Goal: Navigation & Orientation: Find specific page/section

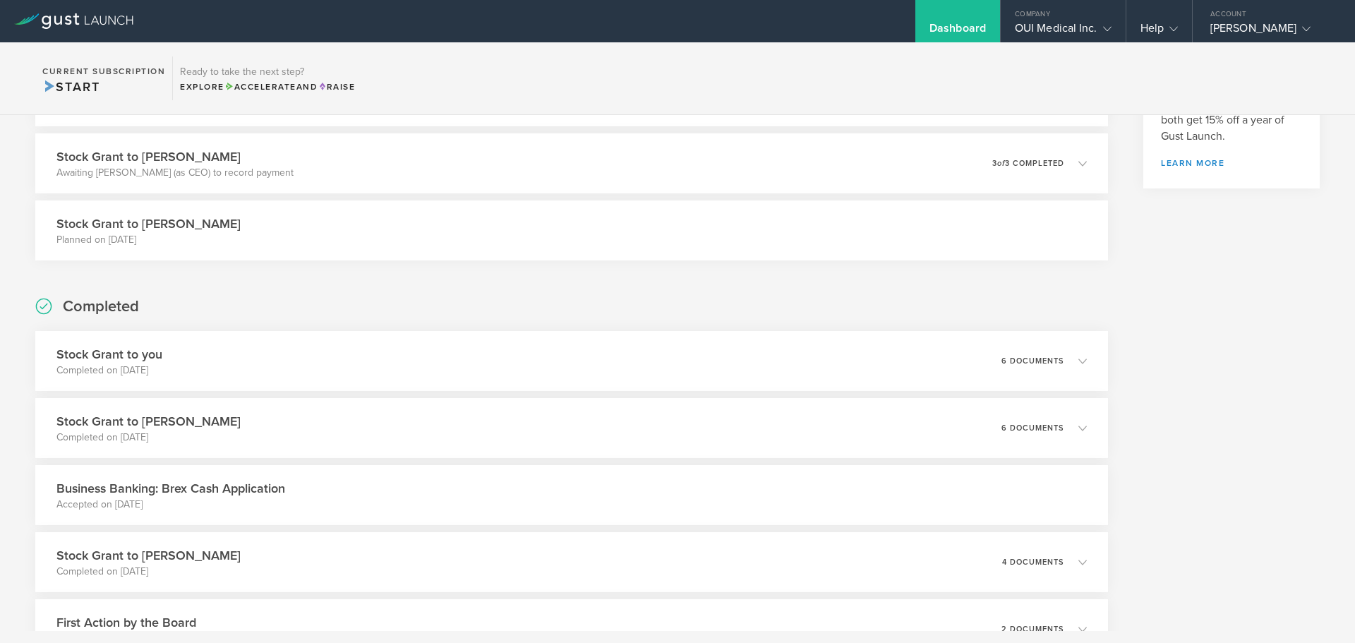
scroll to position [71, 0]
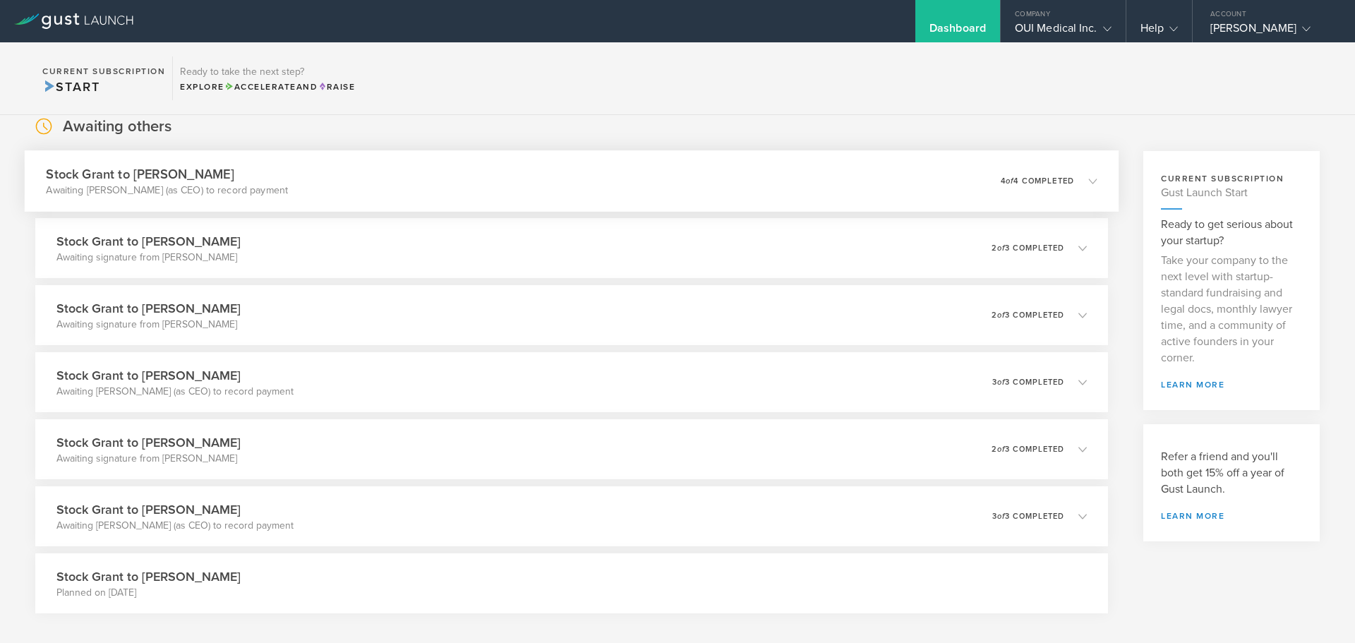
click at [1006, 178] on em "of" at bounding box center [1010, 180] width 8 height 9
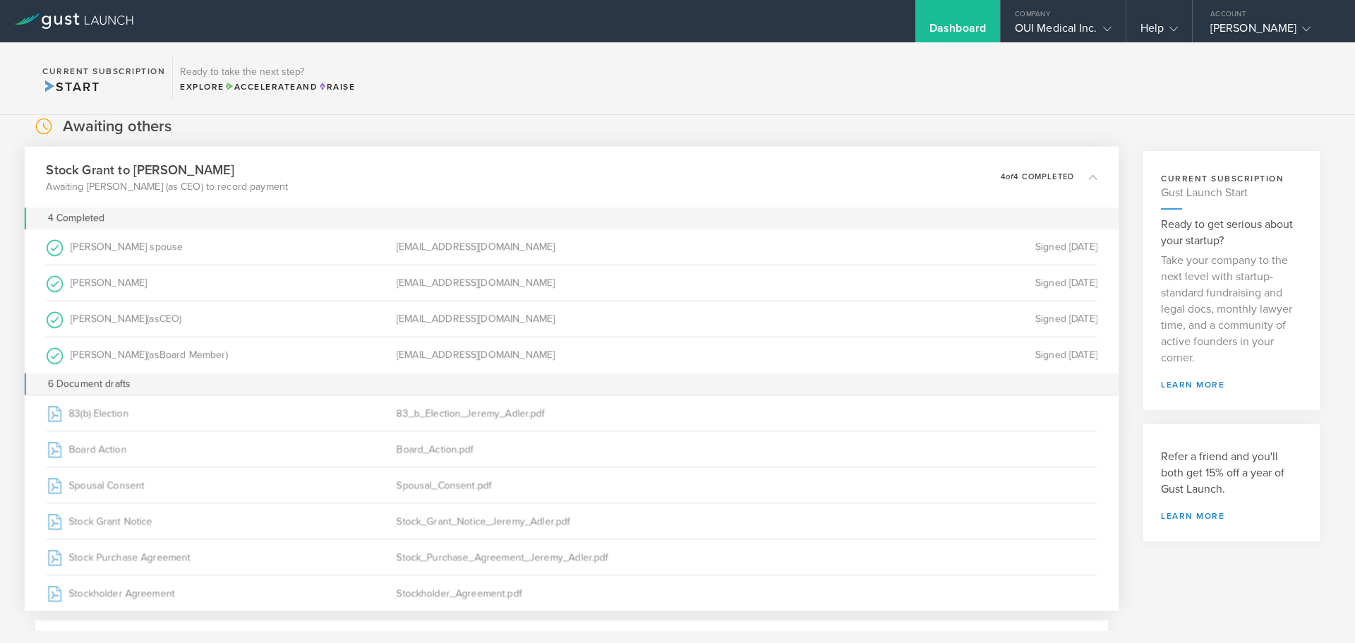
click at [1032, 179] on p "4 of 4 completed" at bounding box center [1037, 177] width 73 height 8
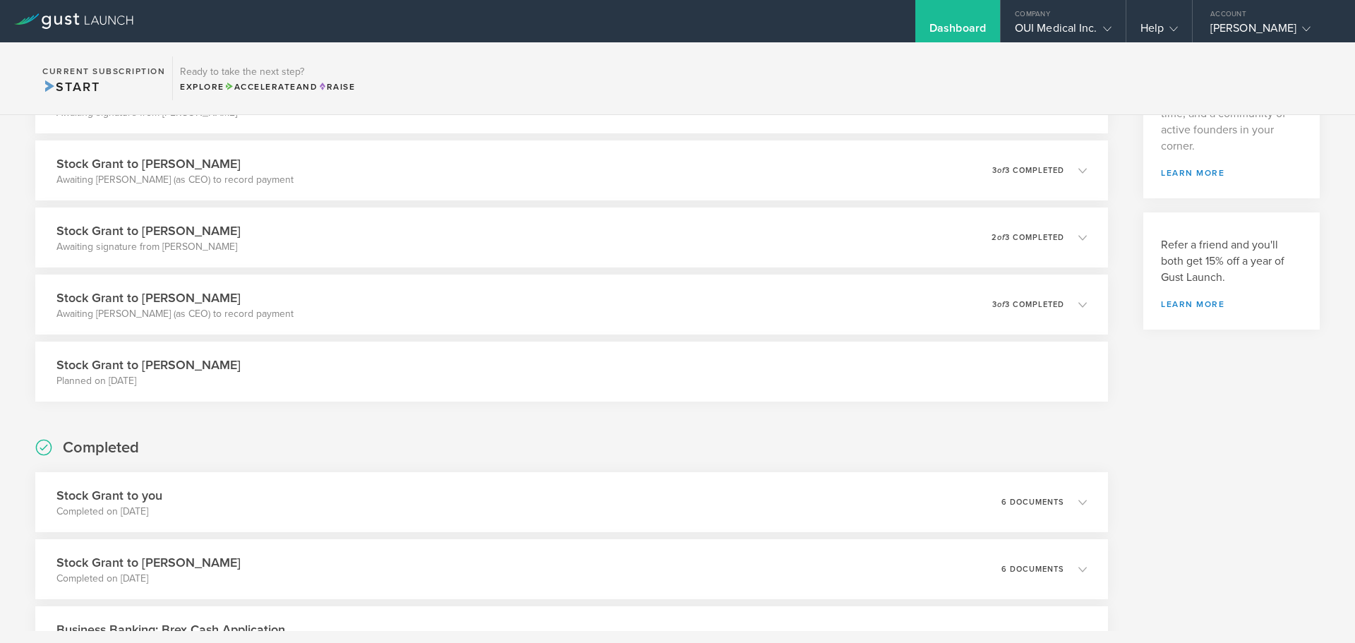
scroll to position [0, 0]
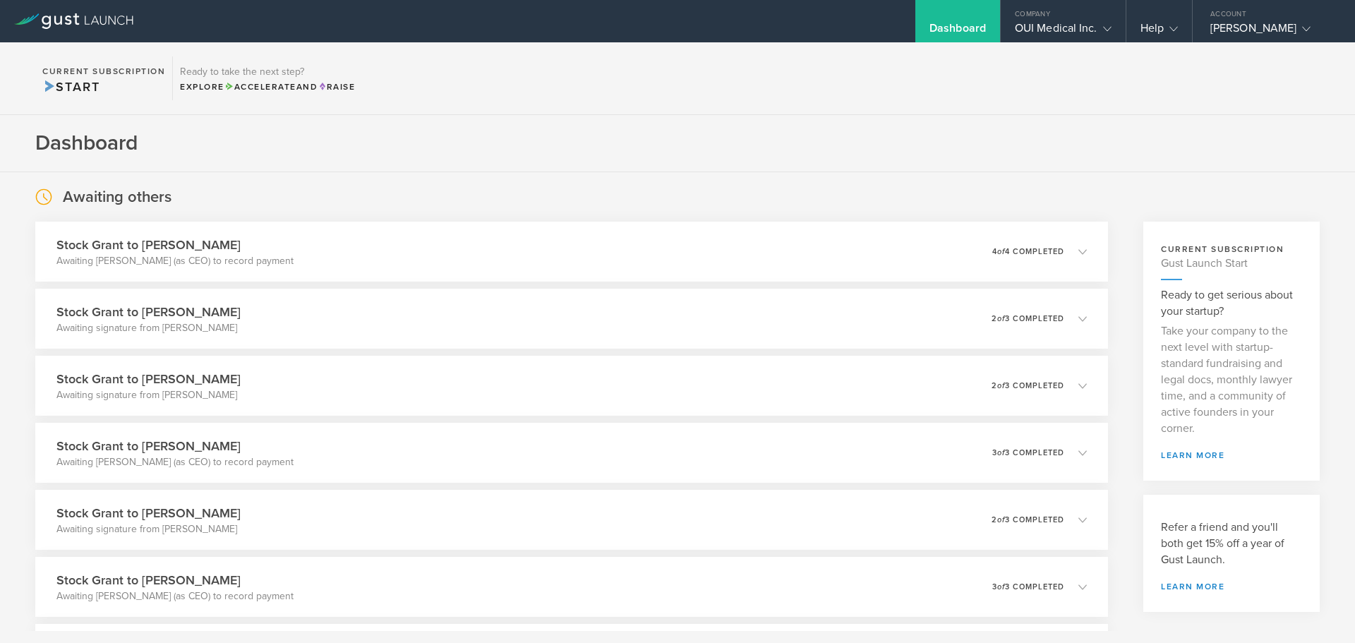
click at [956, 34] on div "Dashboard" at bounding box center [957, 31] width 56 height 21
click at [1062, 24] on div "OUI Medical Inc." at bounding box center [1063, 31] width 97 height 21
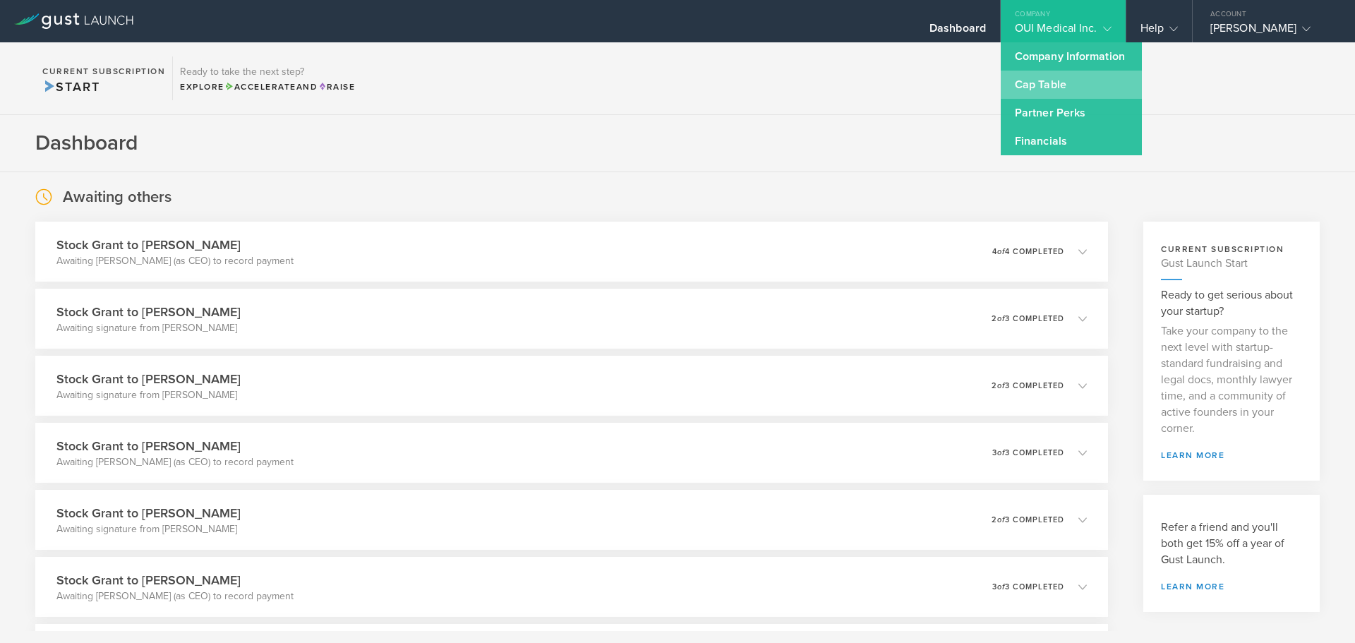
click at [1042, 79] on link "Cap Table" at bounding box center [1071, 85] width 141 height 28
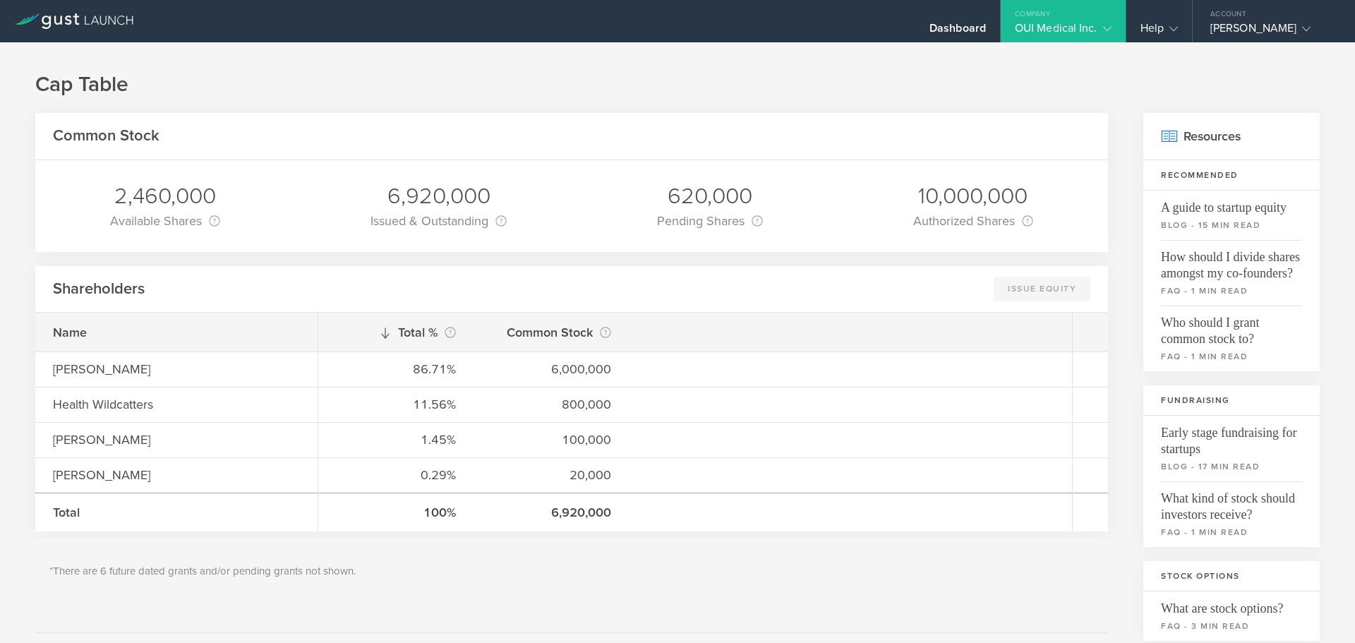
click at [1097, 28] on div "OUI Medical Inc." at bounding box center [1063, 31] width 125 height 21
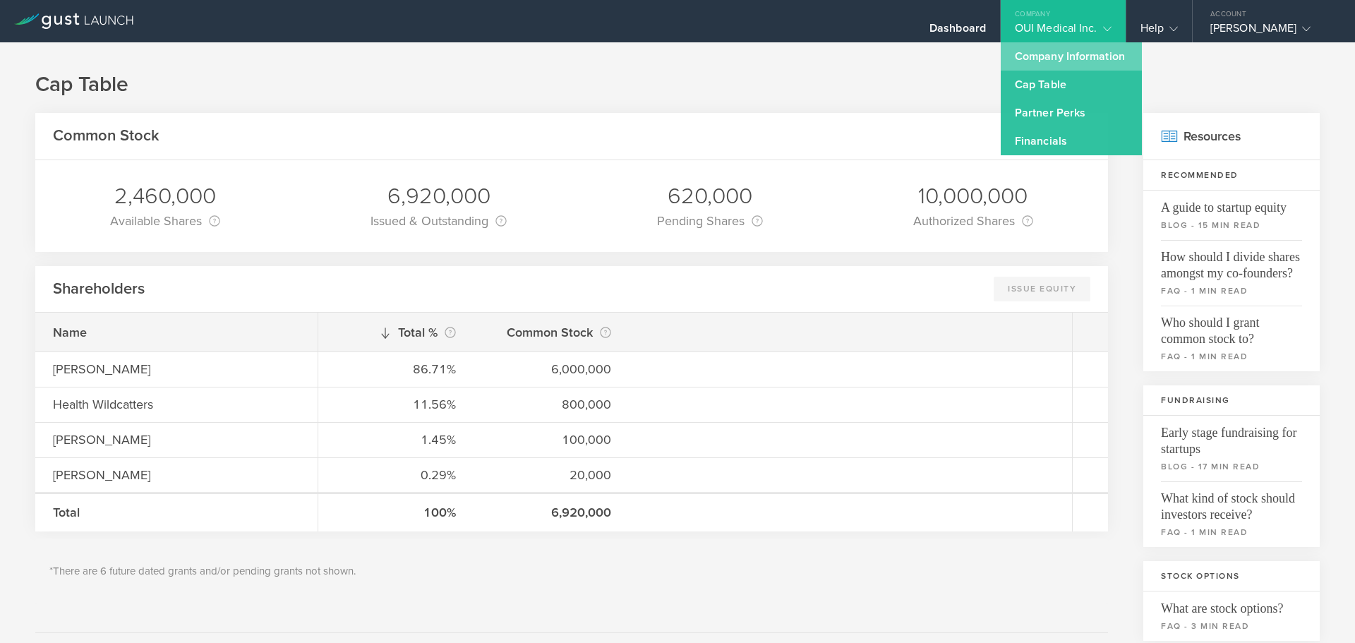
click at [1040, 53] on link "Company Information" at bounding box center [1071, 56] width 141 height 28
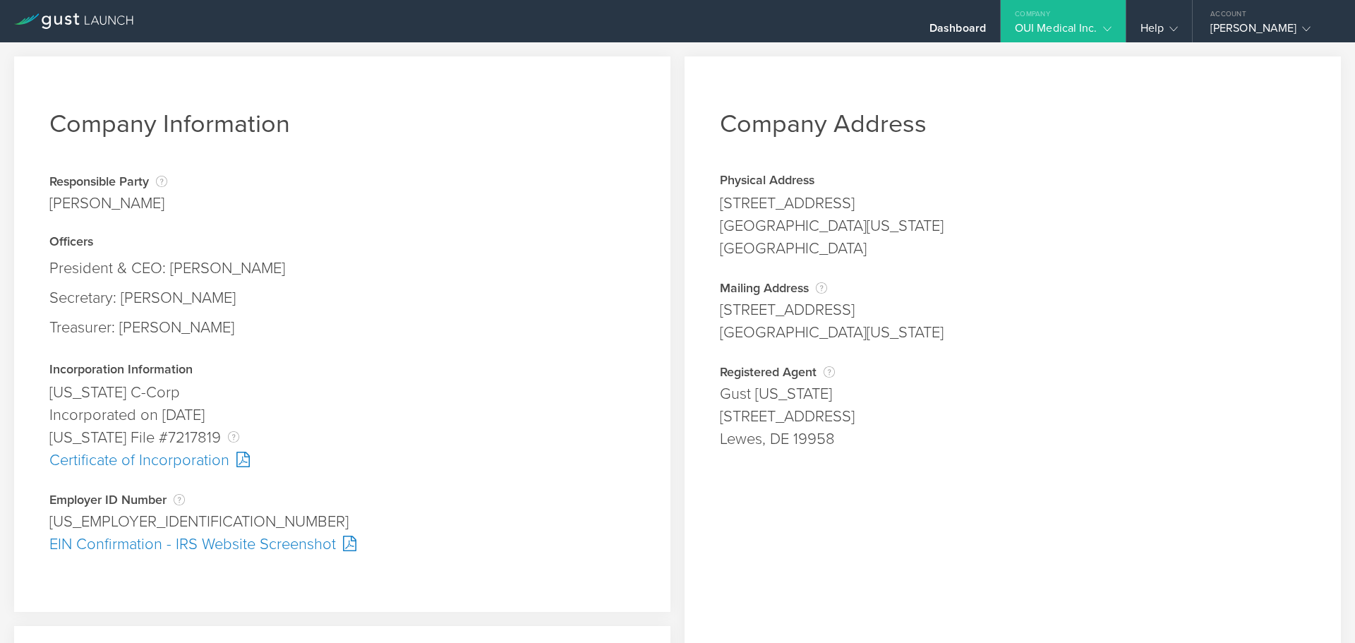
click at [1037, 20] on div "Company" at bounding box center [1063, 10] width 125 height 21
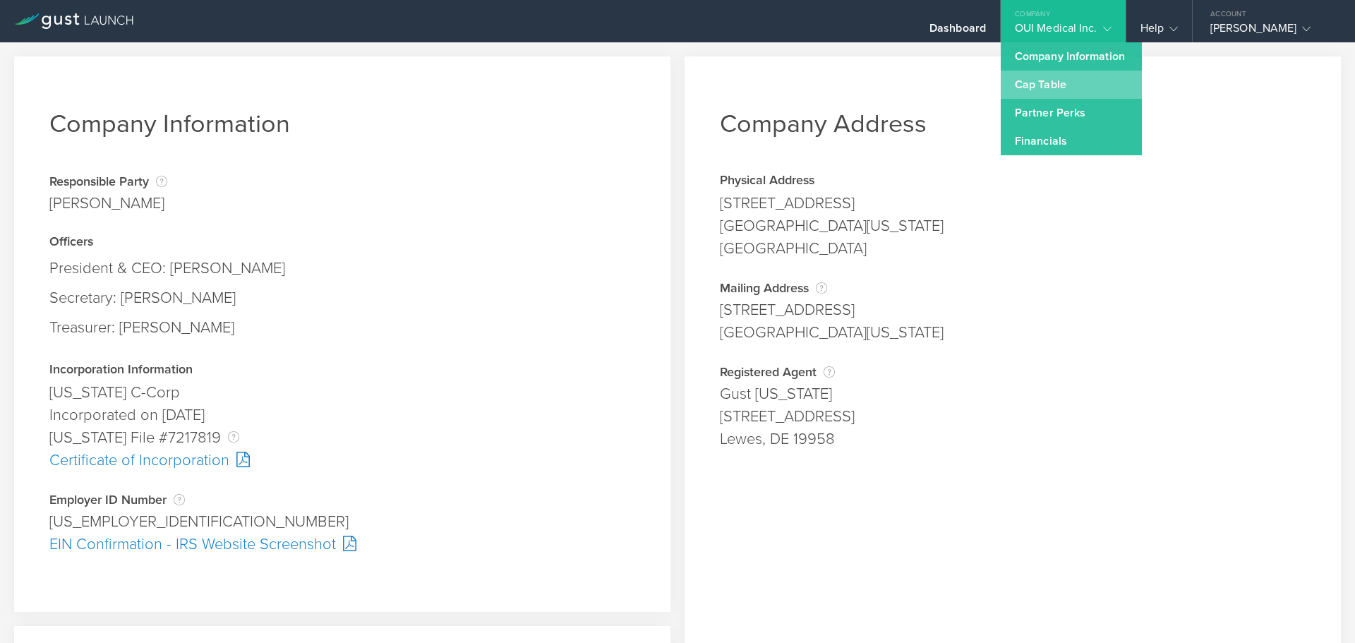
click at [1040, 89] on link "Cap Table" at bounding box center [1071, 85] width 141 height 28
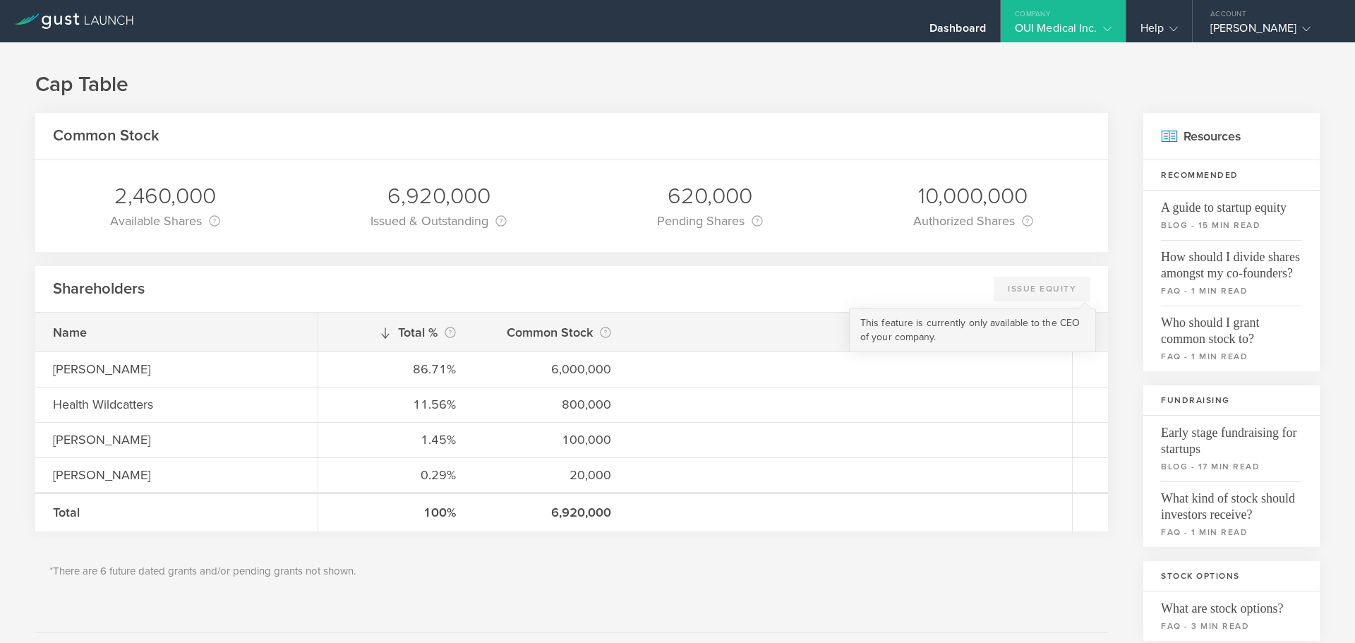
click at [1029, 282] on div "Issue Equity This feature is currently only available to the CEO of your compan…" at bounding box center [1042, 289] width 97 height 25
click at [956, 28] on div "Dashboard" at bounding box center [957, 31] width 56 height 21
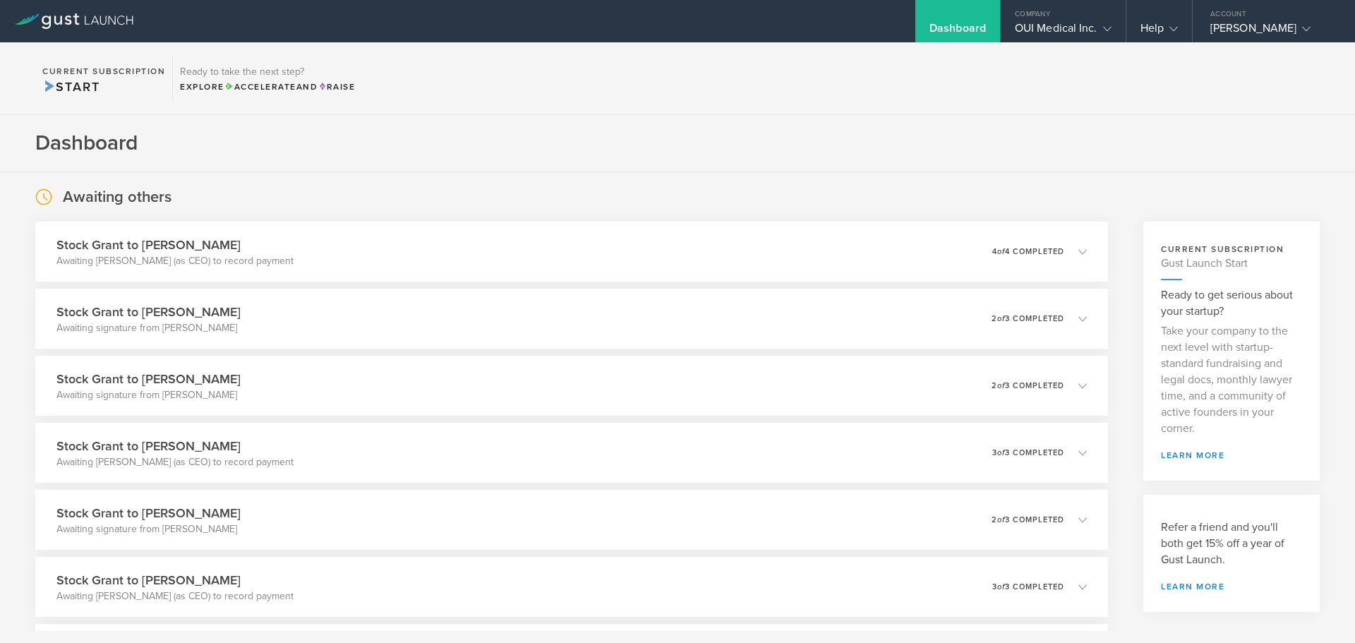
click at [119, 21] on icon at bounding box center [73, 21] width 119 height 16
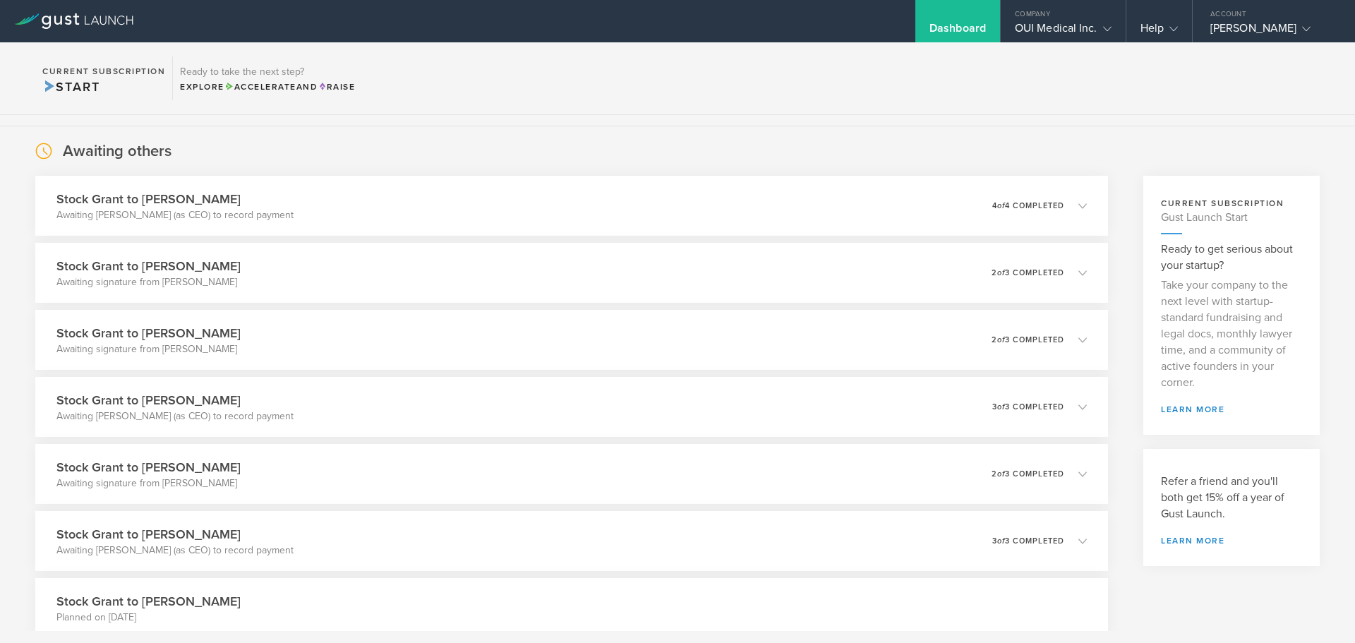
scroll to position [71, 0]
